Goal: Register for event/course

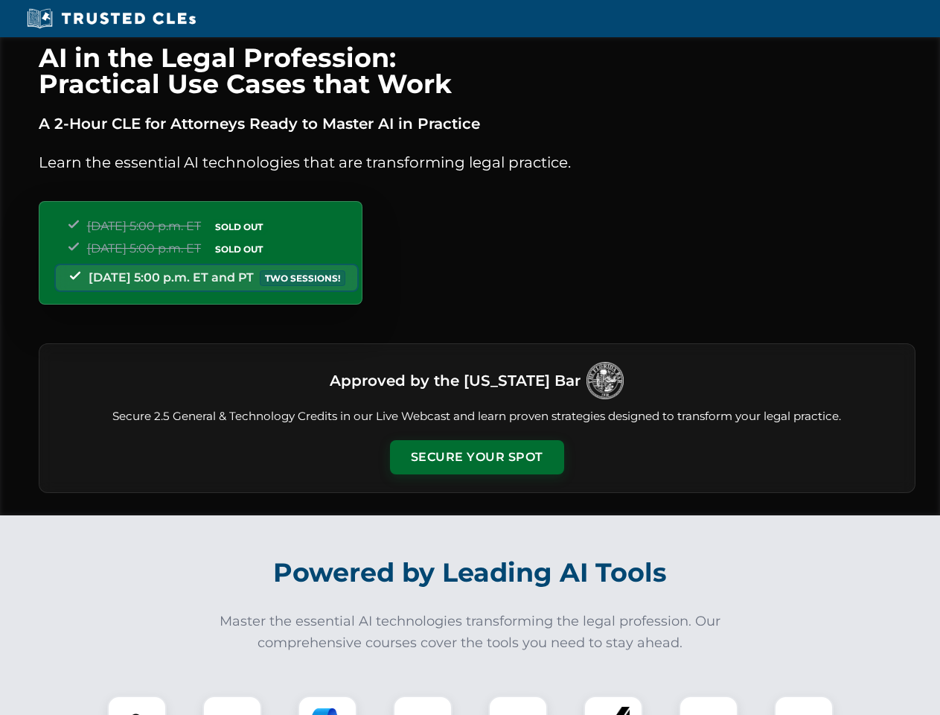
click at [476, 457] on button "Secure Your Spot" at bounding box center [477, 457] width 174 height 34
click at [137, 705] on img at bounding box center [136, 724] width 43 height 43
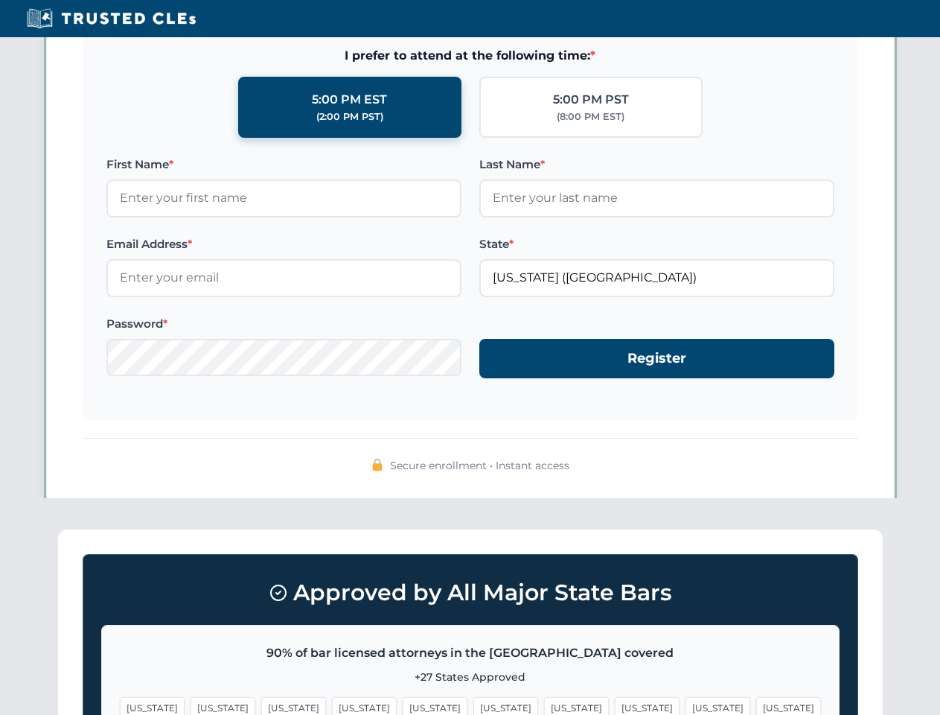
click at [544, 705] on span "[US_STATE]" at bounding box center [576, 708] width 65 height 22
click at [686, 705] on span "[US_STATE]" at bounding box center [718, 708] width 65 height 22
